Goal: Transaction & Acquisition: Purchase product/service

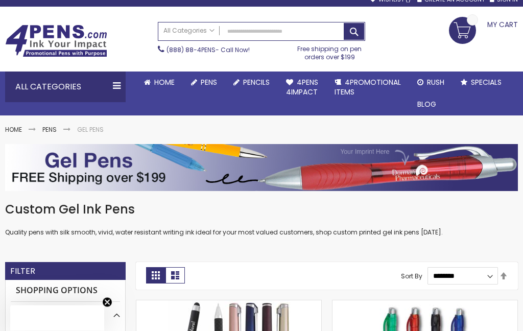
scroll to position [46, 0]
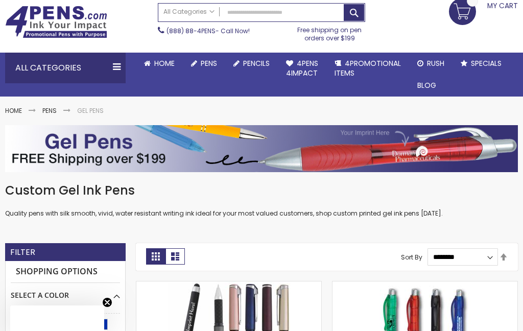
click at [368, 157] on img at bounding box center [261, 148] width 513 height 47
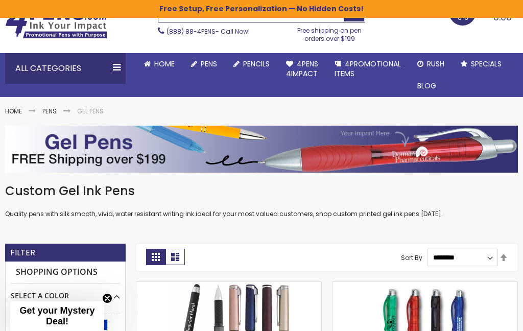
click at [390, 149] on img at bounding box center [261, 149] width 513 height 47
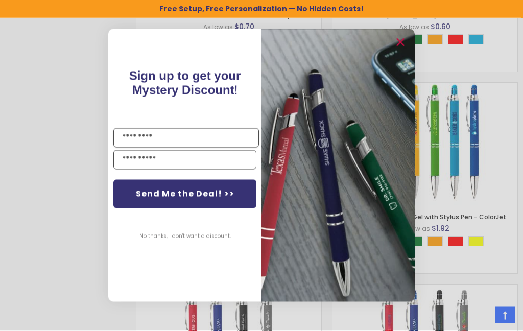
scroll to position [1051, 0]
click at [132, 148] on input "Name" at bounding box center [186, 137] width 146 height 19
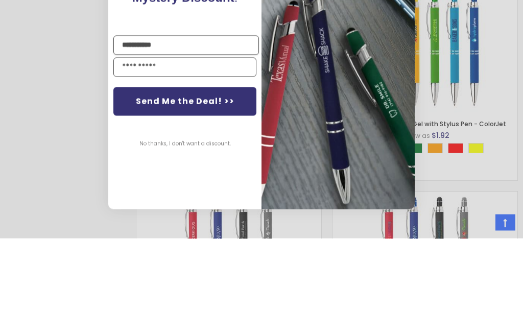
type input "**********"
click at [196, 150] on input "Email" at bounding box center [184, 159] width 143 height 19
type input "**********"
click at [229, 180] on button "Send Me the Deal! >>" at bounding box center [184, 194] width 143 height 29
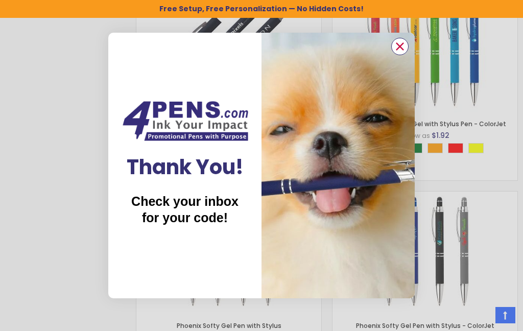
scroll to position [1185, 0]
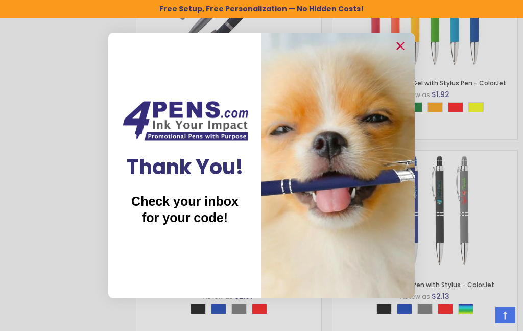
click at [195, 210] on span "Check your inbox for your code!" at bounding box center [184, 209] width 107 height 31
click at [208, 138] on img "POPUP Form" at bounding box center [184, 120] width 133 height 45
click at [200, 112] on img "POPUP Form" at bounding box center [184, 120] width 133 height 45
click at [398, 47] on circle "Close dialog" at bounding box center [400, 45] width 15 height 15
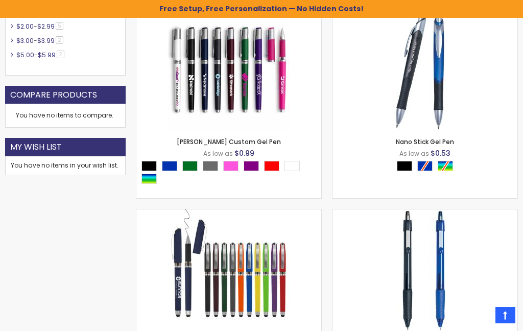
scroll to position [0, 0]
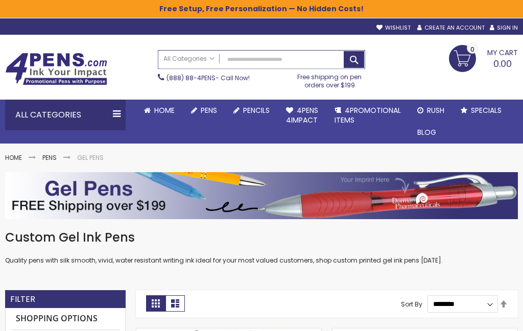
click at [244, 63] on input "Search" at bounding box center [261, 60] width 207 height 18
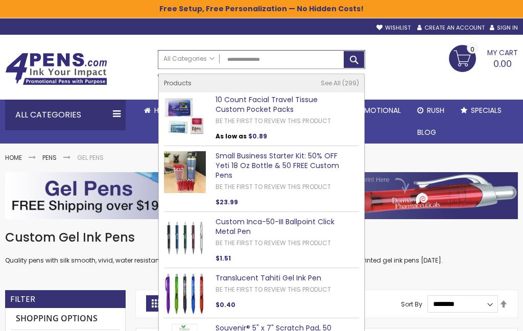
type input "**********"
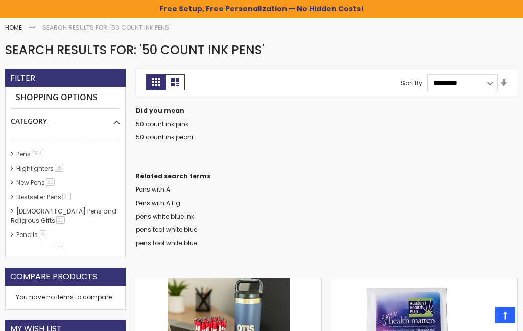
scroll to position [133, 0]
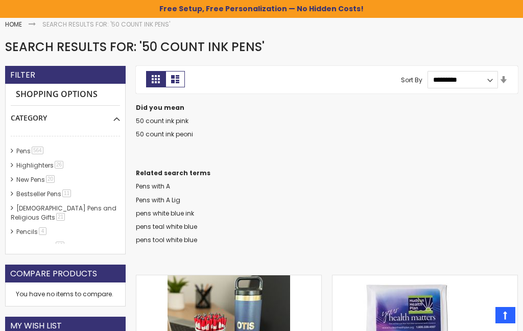
click at [29, 147] on link "Pens 564 item" at bounding box center [30, 151] width 33 height 9
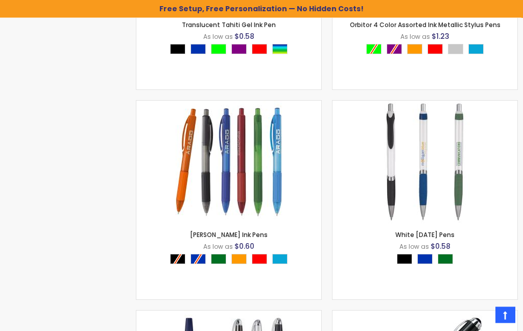
scroll to position [726, 0]
click at [229, 207] on div "- *** + Add to Cart" at bounding box center [229, 207] width 0 height 0
click at [253, 231] on link "[PERSON_NAME] Ink Pens" at bounding box center [229, 234] width 78 height 9
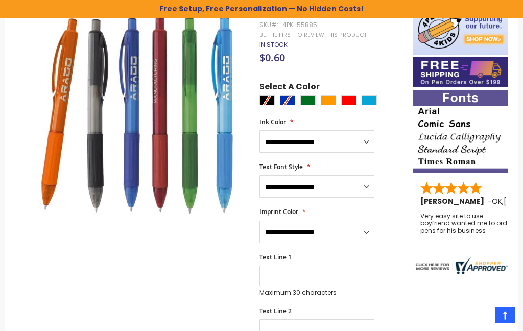
scroll to position [175, 0]
